Goal: Find specific page/section: Find specific page/section

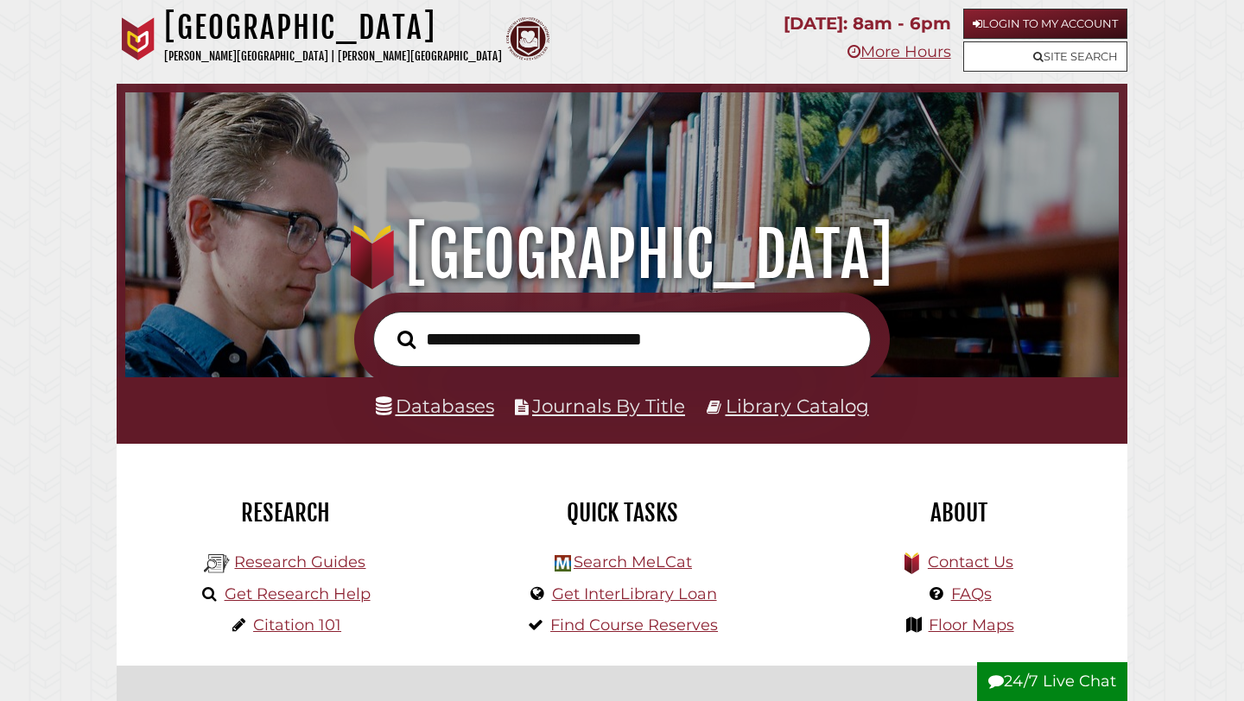
scroll to position [328, 985]
click at [464, 402] on link "Databases" at bounding box center [435, 406] width 118 height 22
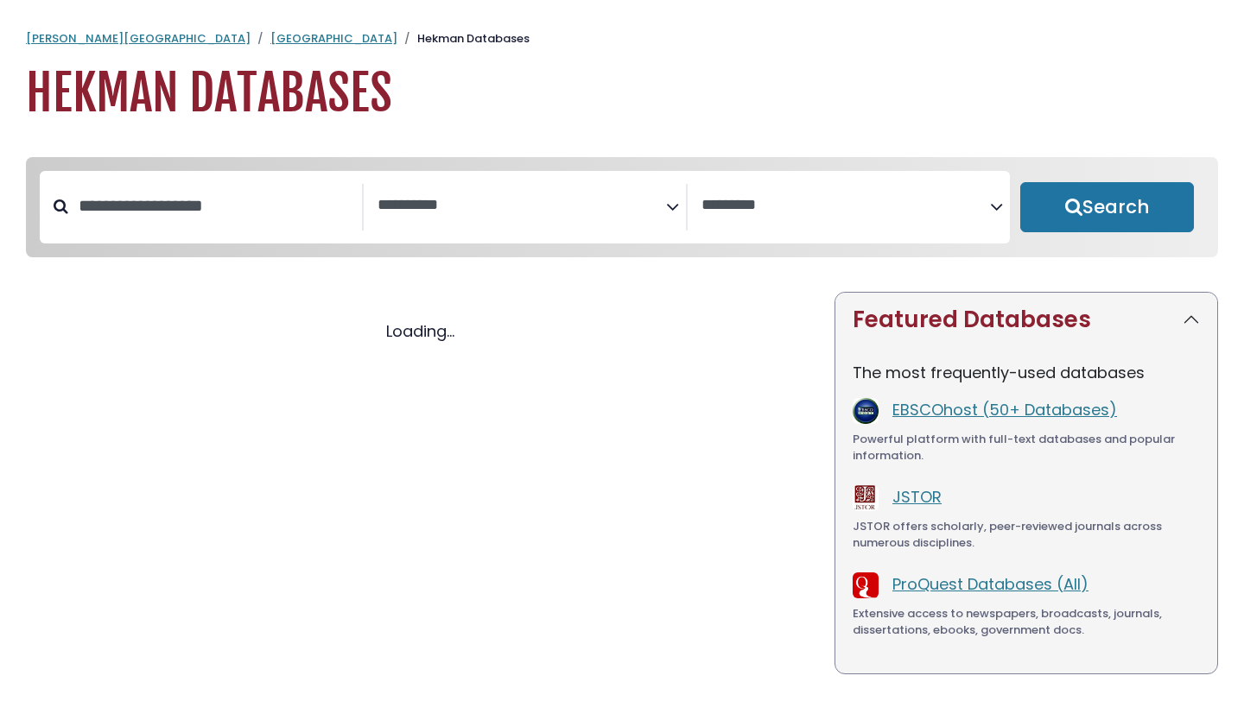
select select "Database Subject Filter"
select select "Database Vendors Filter"
select select "Database Subject Filter"
select select "Database Vendors Filter"
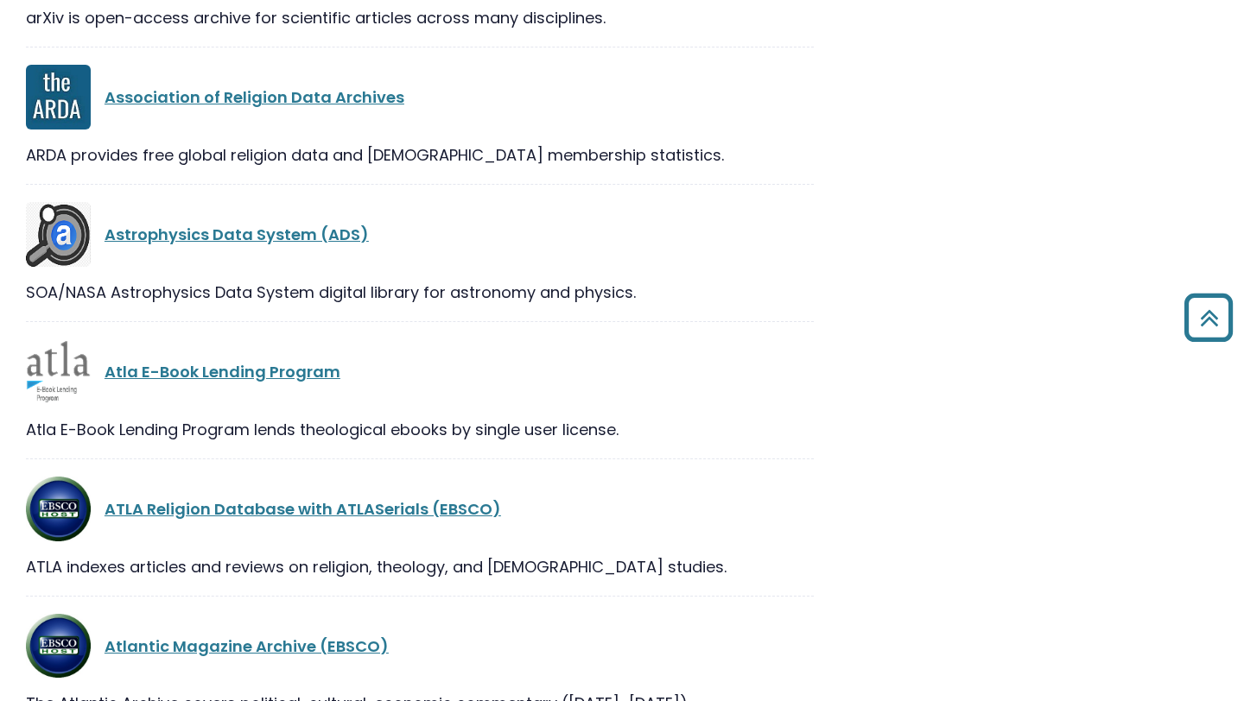
scroll to position [4319, 0]
click at [394, 504] on link "ATLA Religion Database with ATLASerials (EBSCO)" at bounding box center [303, 509] width 396 height 22
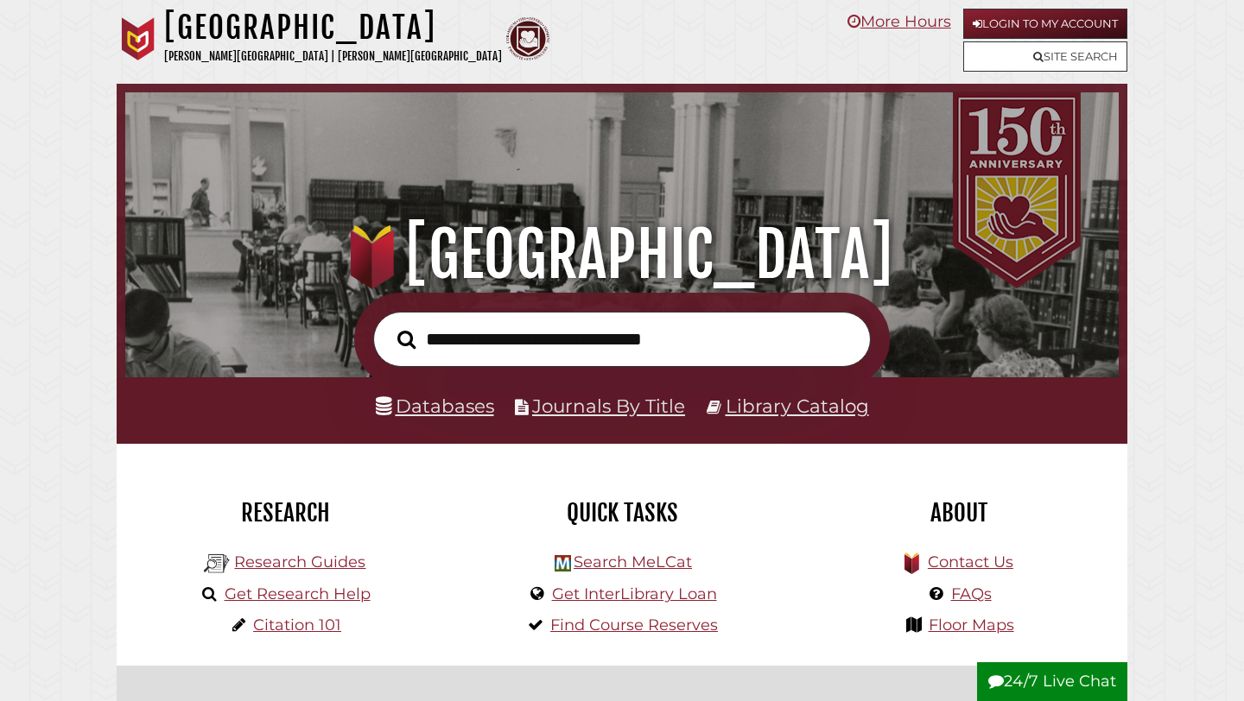
scroll to position [328, 985]
click at [460, 409] on link "Databases" at bounding box center [435, 406] width 118 height 22
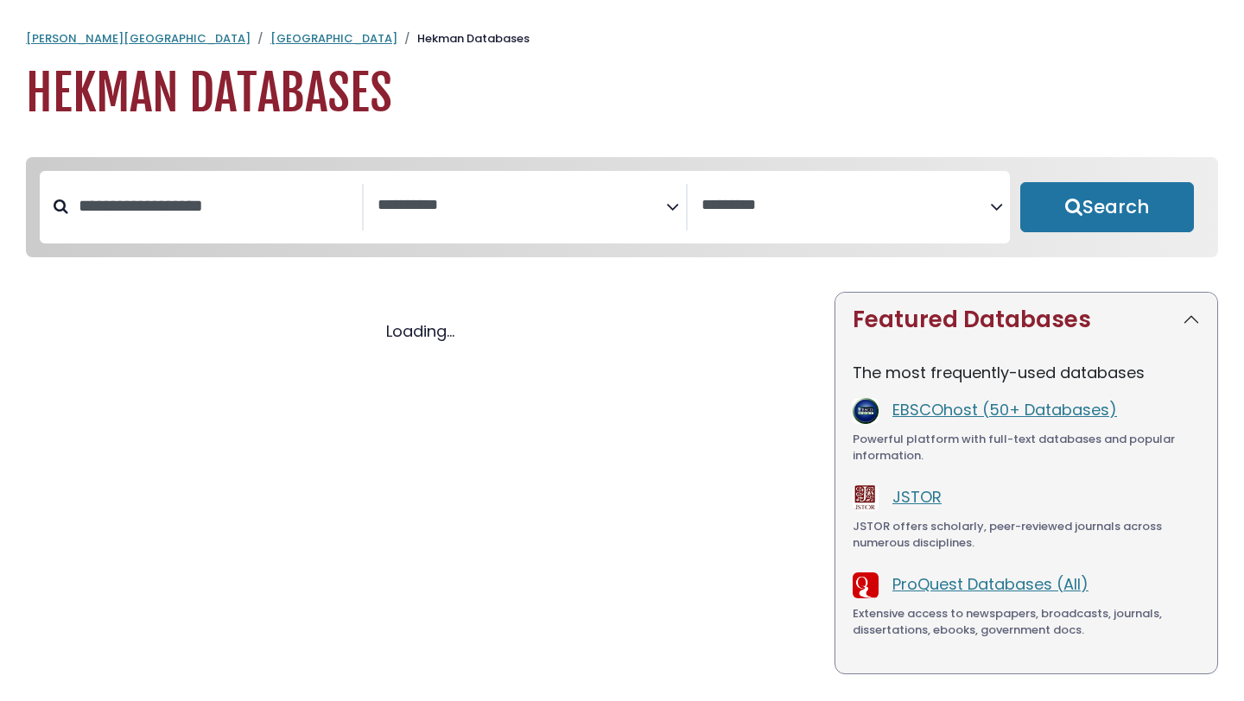
select select "Database Subject Filter"
select select "Database Vendors Filter"
select select "Database Subject Filter"
select select "Database Vendors Filter"
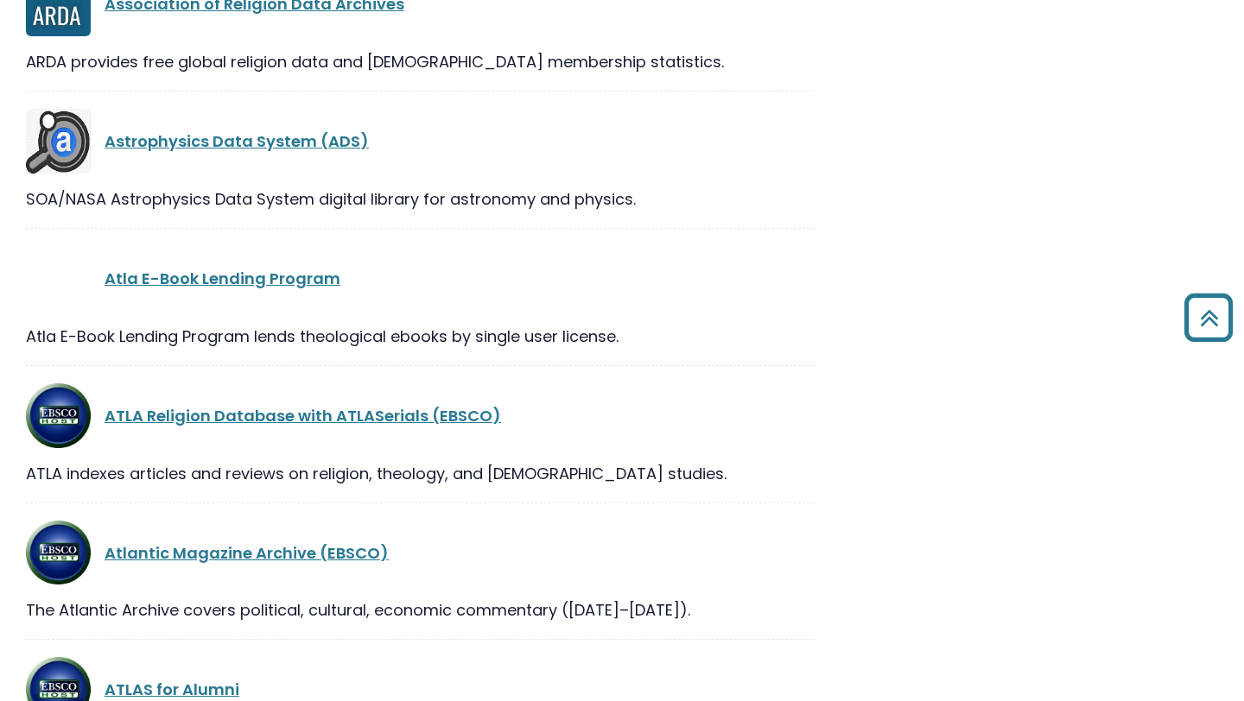
scroll to position [4413, 0]
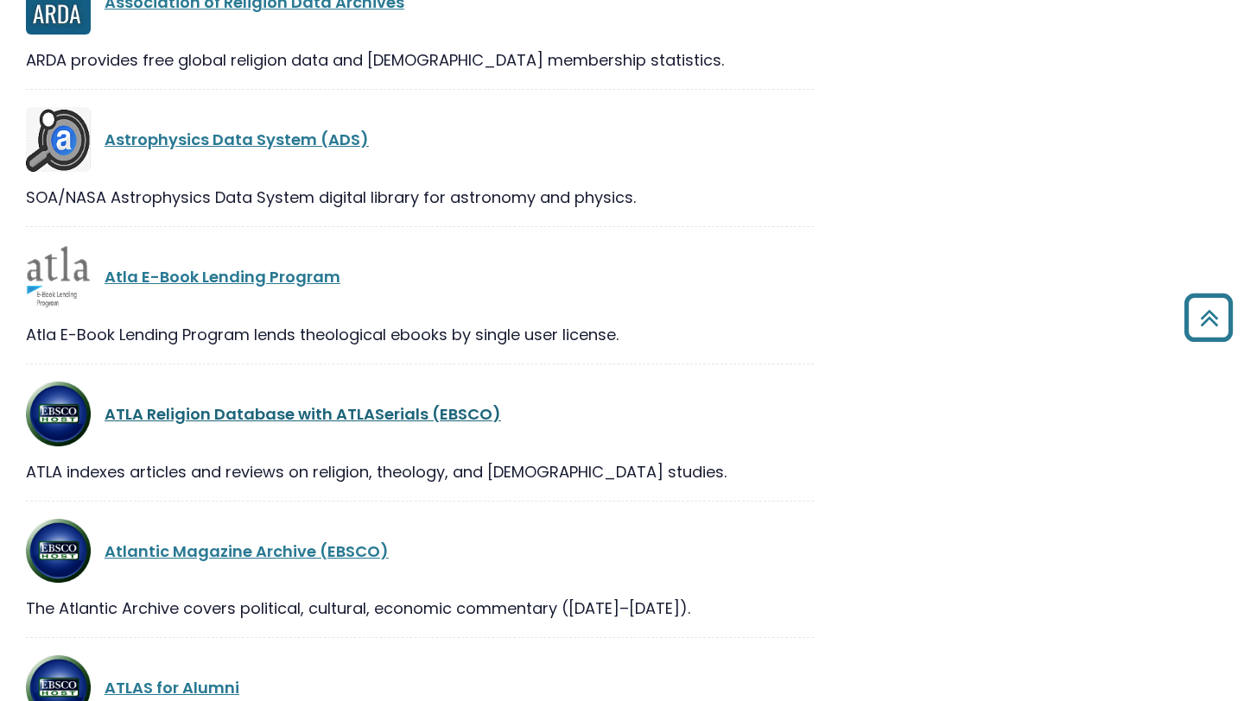
click at [364, 417] on link "ATLA Religion Database with ATLASerials (EBSCO)" at bounding box center [303, 414] width 396 height 22
click at [442, 416] on link "ATLA Religion Database with ATLASerials (EBSCO)" at bounding box center [303, 414] width 396 height 22
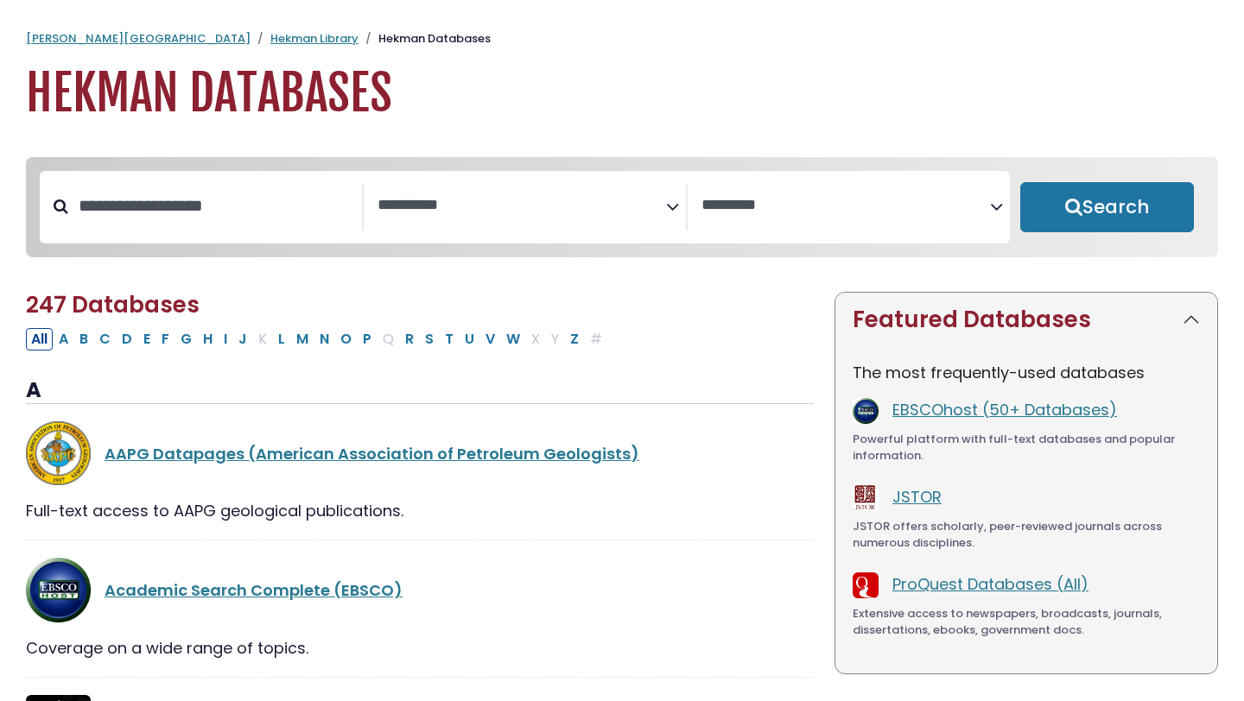
select select "Database Subject Filter"
select select "Database Vendors Filter"
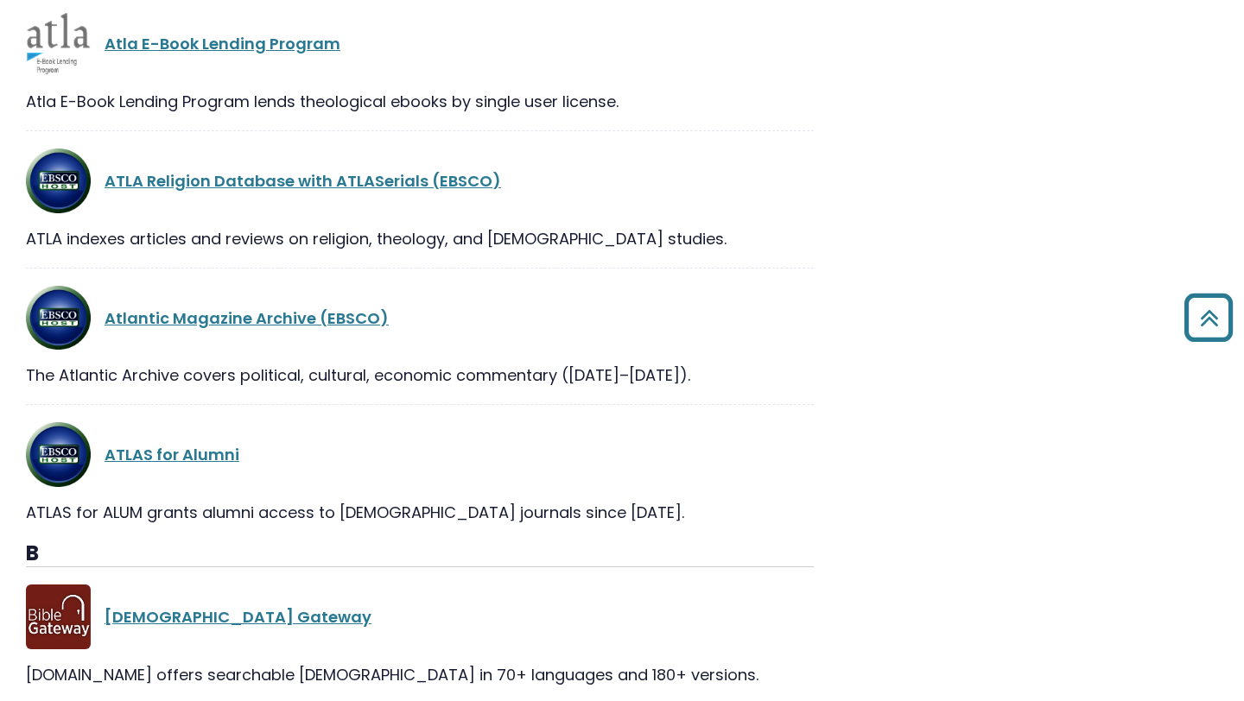
scroll to position [4643, 0]
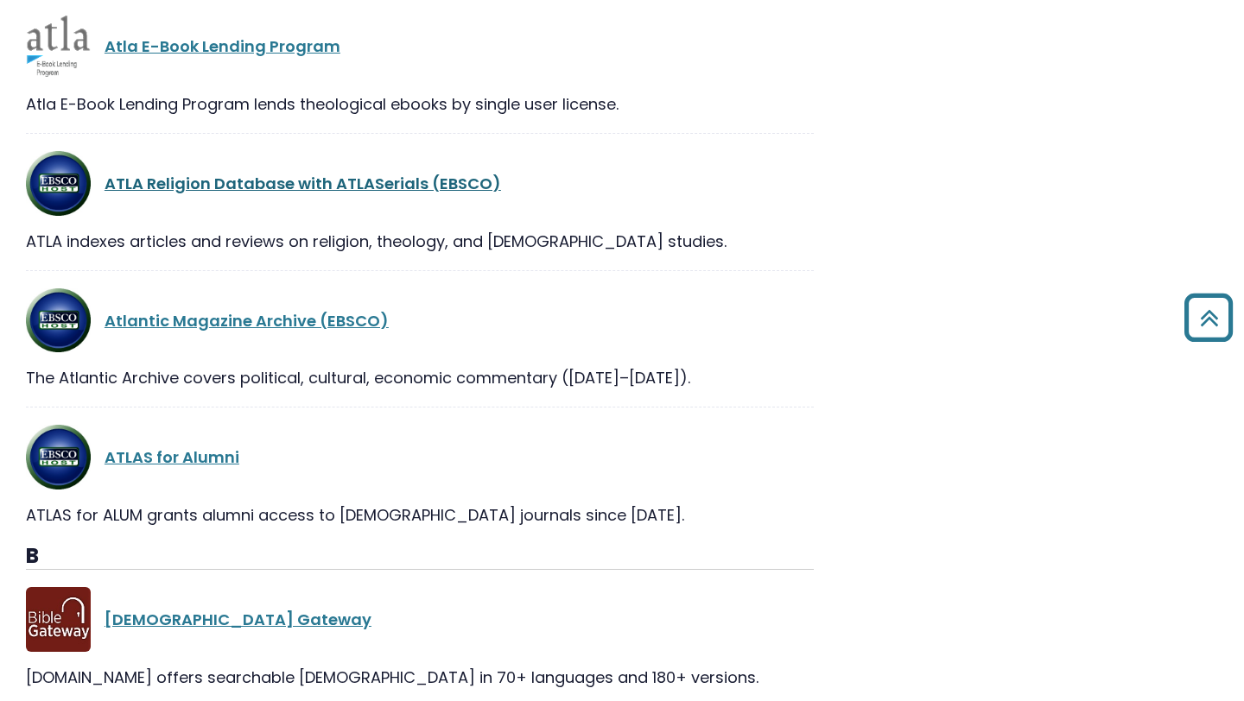
click at [271, 193] on link "ATLA Religion Database with ATLASerials (EBSCO)" at bounding box center [303, 184] width 396 height 22
